Goal: Transaction & Acquisition: Obtain resource

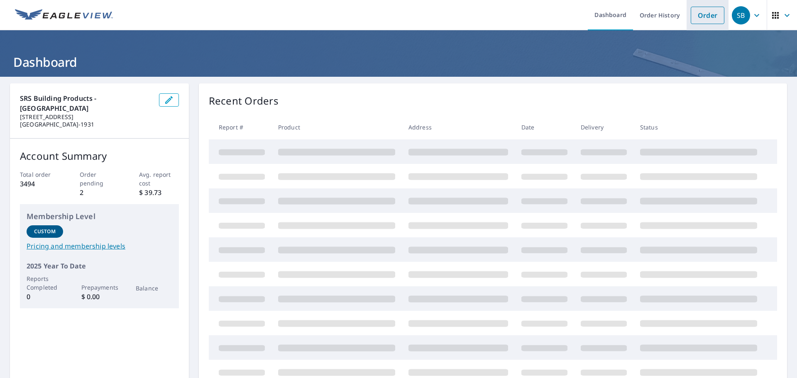
click at [697, 22] on link "Order" at bounding box center [707, 15] width 34 height 17
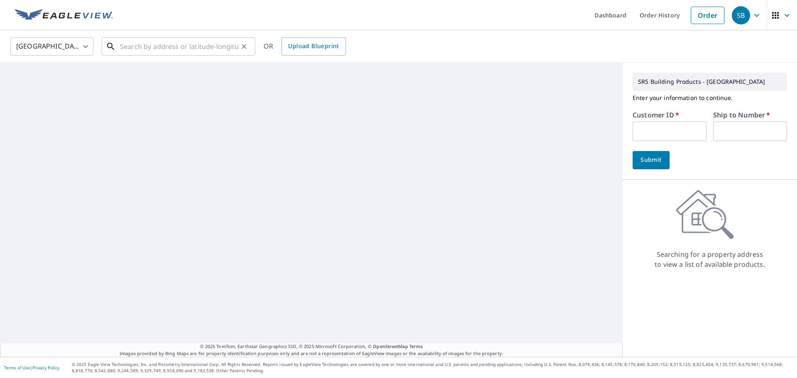
click at [180, 41] on input "text" at bounding box center [179, 46] width 118 height 23
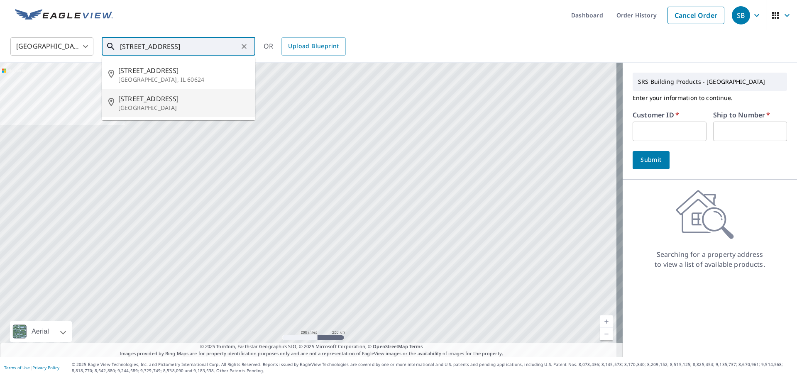
click at [175, 105] on p "[GEOGRAPHIC_DATA]" at bounding box center [183, 108] width 130 height 8
type input "[STREET_ADDRESS]"
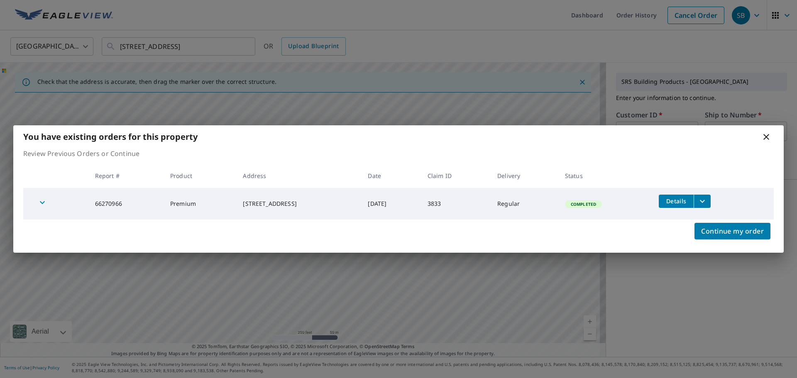
click at [704, 200] on icon "filesDropdownBtn-66270966" at bounding box center [701, 201] width 5 height 3
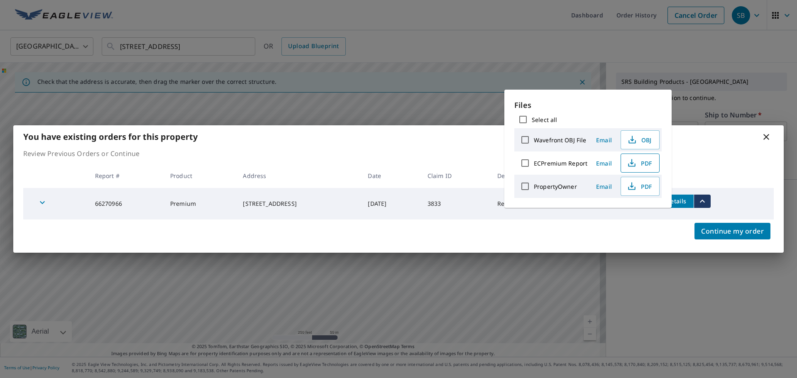
click at [650, 165] on span "PDF" at bounding box center [639, 163] width 27 height 10
click at [766, 140] on icon at bounding box center [766, 137] width 10 height 10
